Goal: Information Seeking & Learning: Learn about a topic

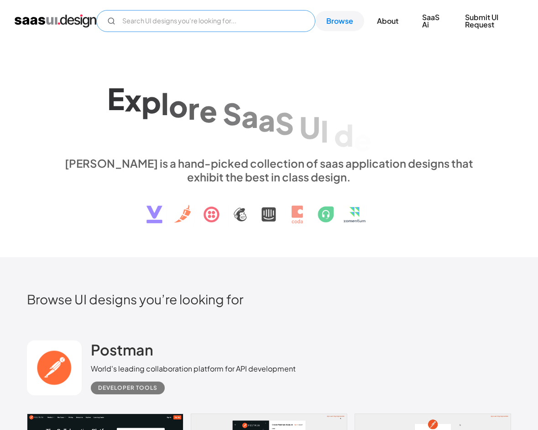
click at [179, 23] on input "Email Form" at bounding box center [205, 21] width 219 height 22
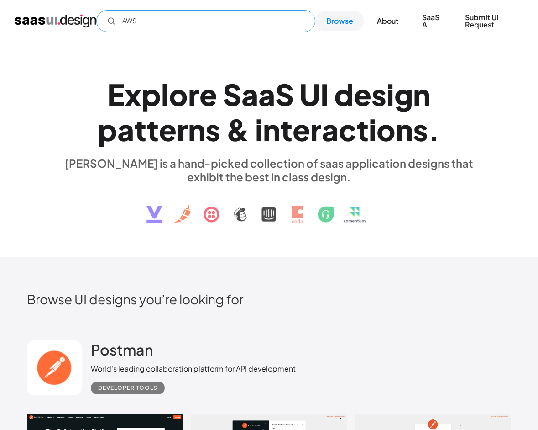
click at [106, 19] on input "AWS" at bounding box center [205, 21] width 219 height 22
click at [114, 21] on icon "Email Form" at bounding box center [111, 21] width 8 height 8
click at [110, 21] on icon "Email Form" at bounding box center [111, 21] width 8 height 8
type input "AWS"
